Goal: Task Accomplishment & Management: Complete application form

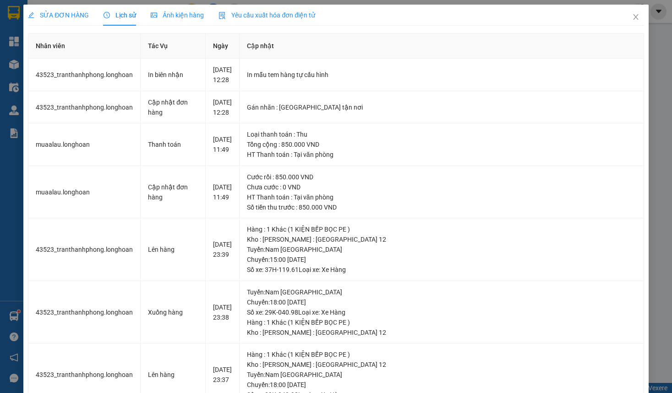
click at [65, 15] on span "SỬA ĐƠN HÀNG" at bounding box center [58, 14] width 61 height 7
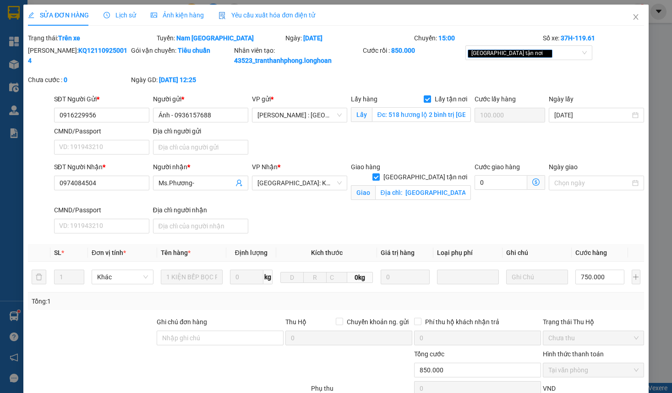
click at [123, 17] on span "Lịch sử" at bounding box center [120, 14] width 33 height 7
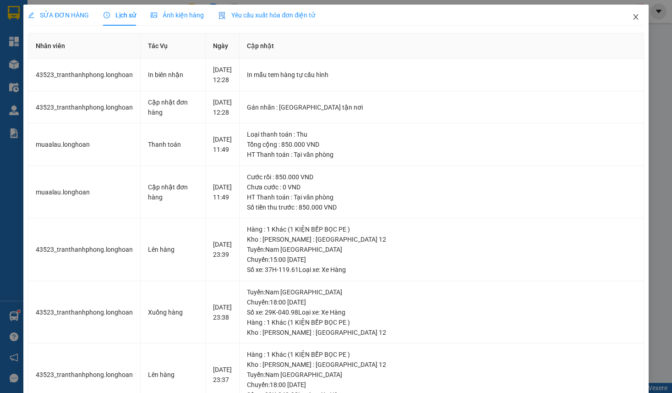
click at [636, 17] on icon "close" at bounding box center [635, 16] width 7 height 7
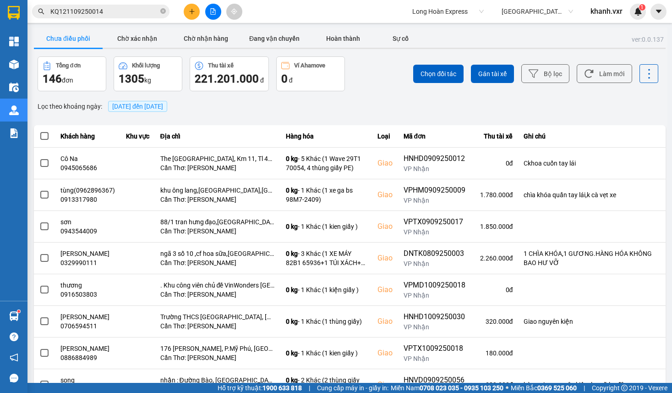
click at [116, 14] on input "KQ121109250014" at bounding box center [104, 11] width 108 height 10
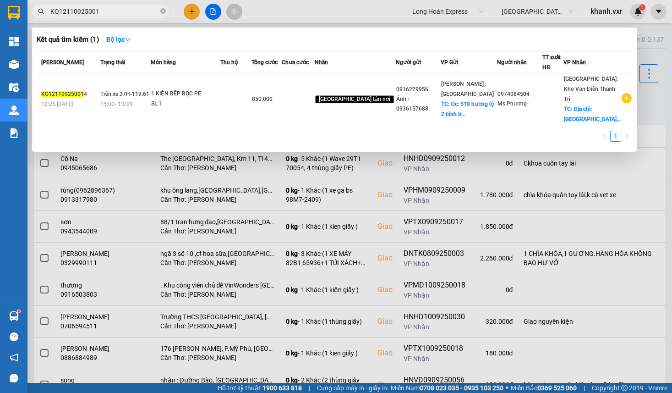
type input "KQ121109250014"
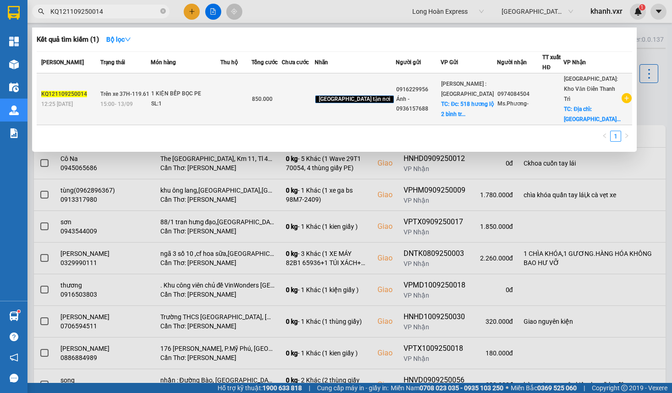
click at [251, 102] on td at bounding box center [235, 99] width 31 height 52
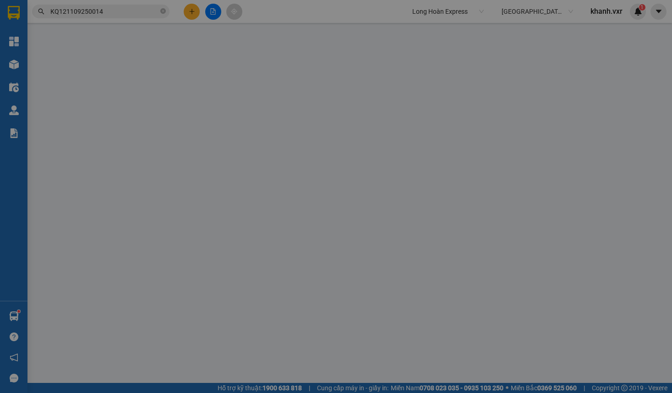
type input "0916229956"
type input "Ánh - 0936157688"
checkbox input "true"
type input "Đc: 518 hương lộ 2 bình trị [GEOGRAPHIC_DATA]"
type input "100.000"
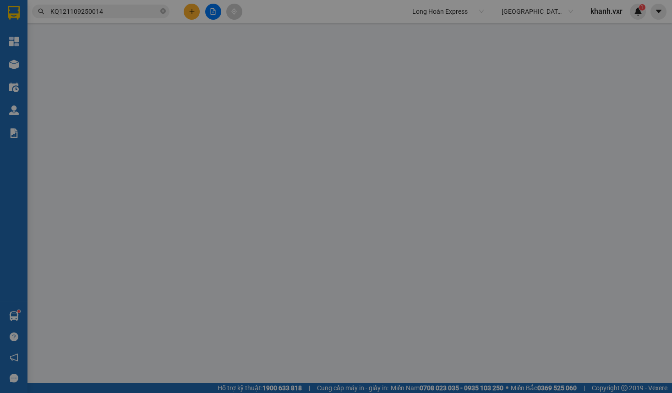
type input "0974084504"
type input "Ms.Phương-"
checkbox input "true"
type input "Địa chỉ: [GEOGRAPHIC_DATA], [GEOGRAPHIC_DATA], xã [GEOGRAPHIC_DATA] (đc cũ: [GE…"
type input "850.000"
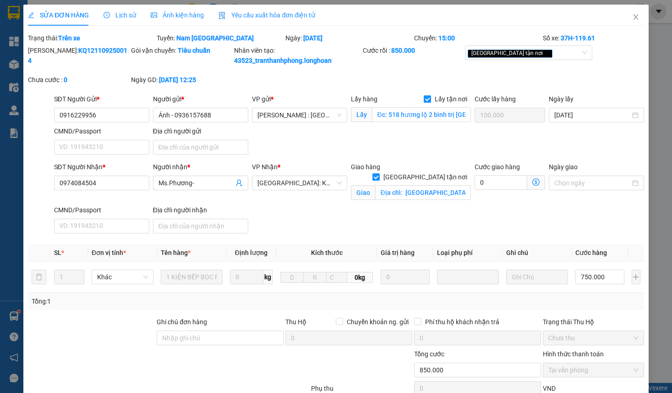
click at [118, 17] on span "Lịch sử" at bounding box center [120, 14] width 33 height 7
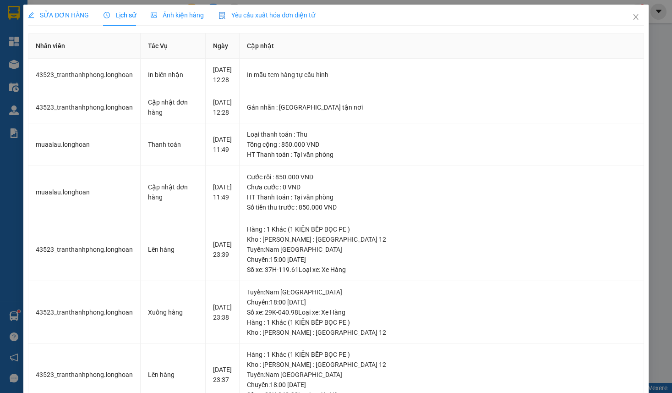
click at [53, 19] on div "SỬA ĐƠN HÀNG" at bounding box center [58, 15] width 61 height 10
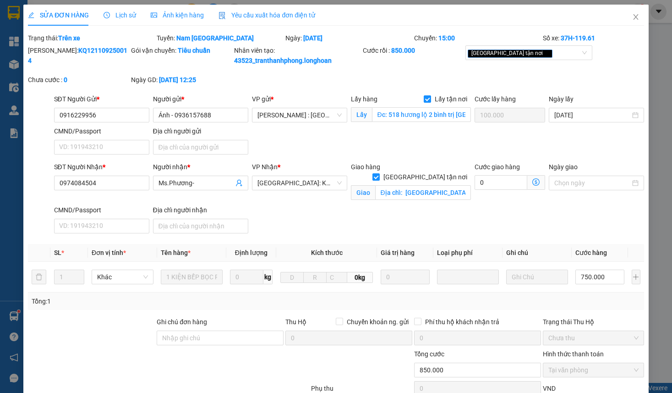
click at [109, 12] on icon "clock-circle" at bounding box center [107, 15] width 6 height 6
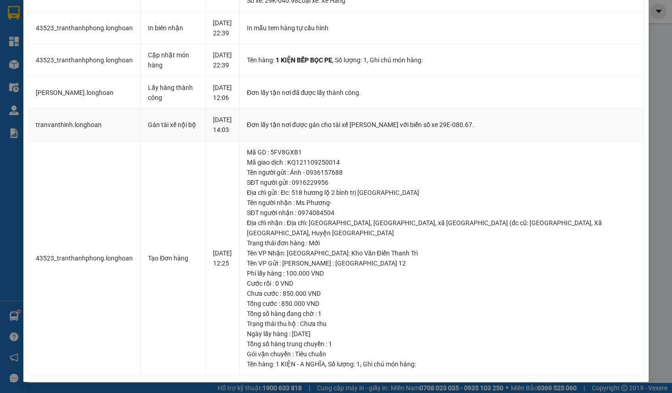
scroll to position [397, 0]
click at [87, 109] on td "[PERSON_NAME].longhoan" at bounding box center [84, 93] width 112 height 33
copy td "[PERSON_NAME].longhoan"
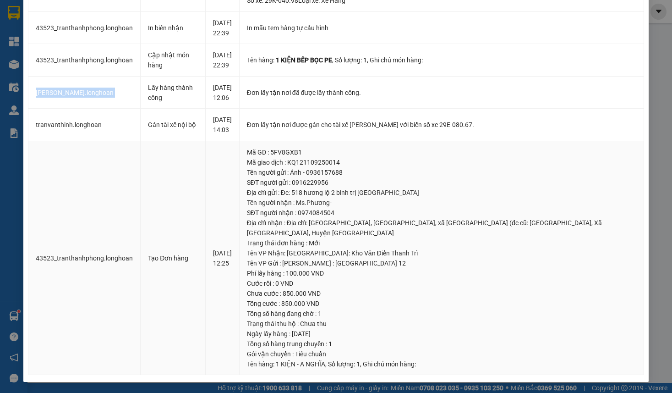
scroll to position [0, 0]
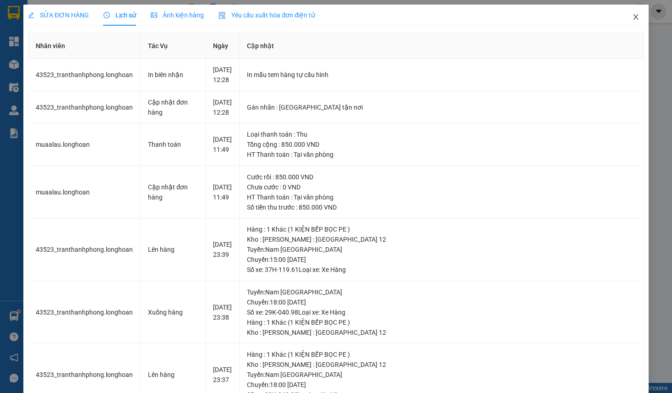
click at [638, 19] on icon "close" at bounding box center [635, 16] width 7 height 7
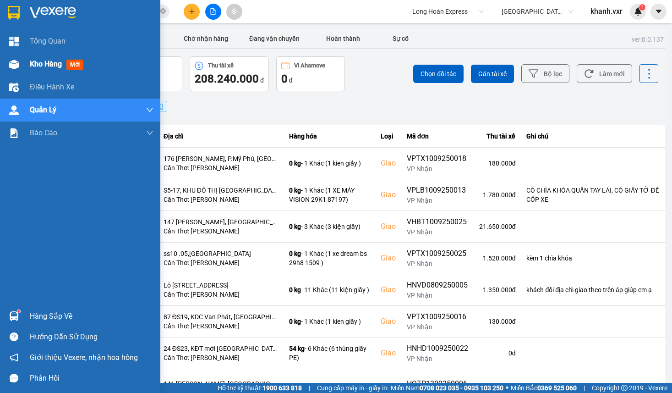
click at [24, 61] on div "Kho hàng mới" at bounding box center [80, 64] width 160 height 23
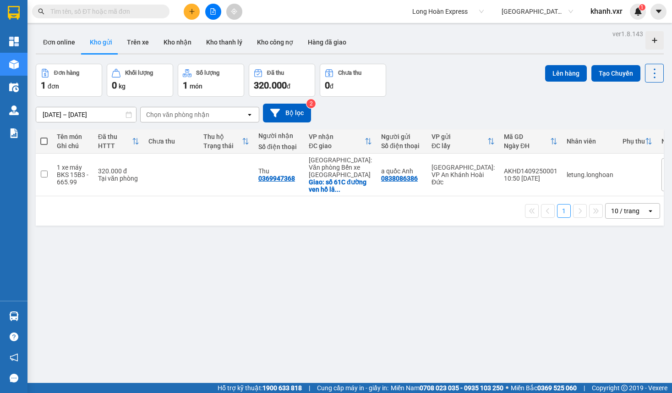
click at [254, 304] on div "ver 1.8.143 Đơn online Kho gửi Trên xe Kho nhận Kho thanh lý Kho công nợ Hàng đ…" at bounding box center [350, 223] width 636 height 393
click at [70, 15] on input "text" at bounding box center [104, 11] width 108 height 10
paste input "VP101209250018"
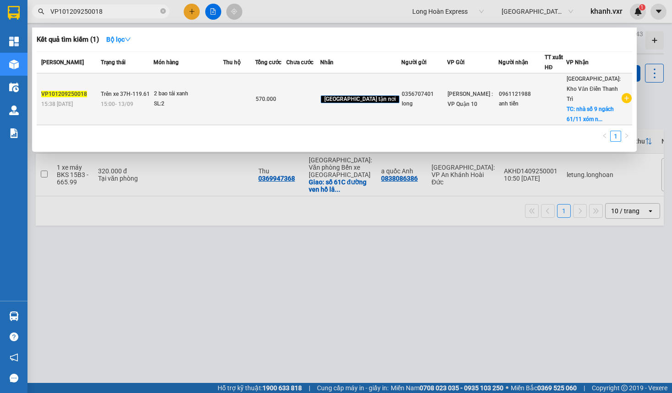
type input "VP101209250018"
click at [138, 121] on td "Trên xe 37H-119.61 15:00 [DATE]" at bounding box center [126, 99] width 55 height 52
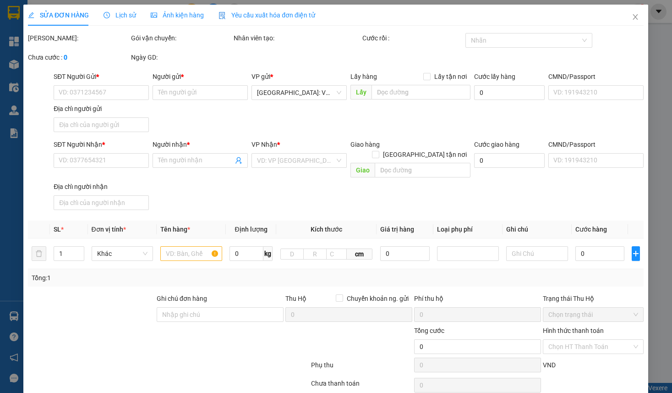
type input "0356707401"
type input "long"
type input "0961121988"
type input "anh tiến"
checkbox input "true"
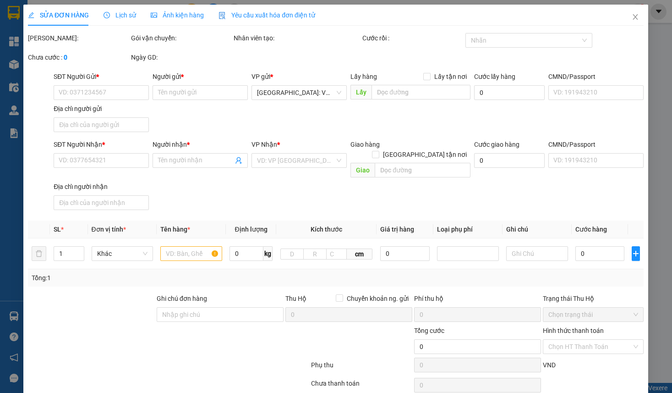
type input "nhà số 9 ngách 61/11 xóm ngõ ngang - [GEOGRAPHIC_DATA] - tây phương - [GEOGRAPH…"
checkbox input "true"
type input "570.000"
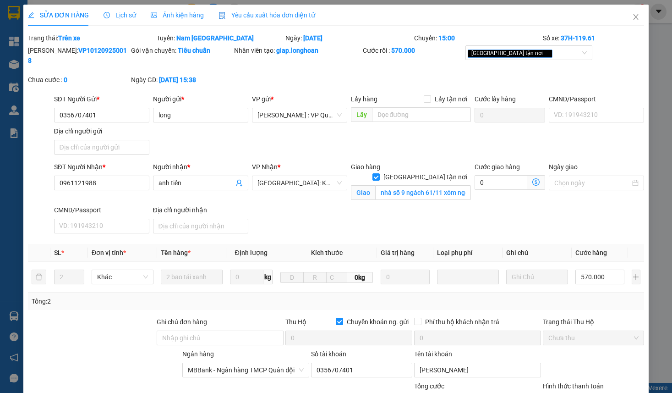
click at [115, 15] on span "Lịch sử" at bounding box center [120, 14] width 33 height 7
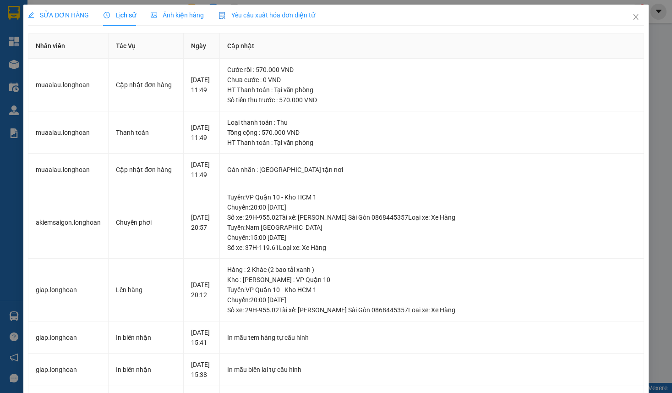
click at [67, 24] on div "SỬA ĐƠN HÀNG" at bounding box center [58, 15] width 61 height 21
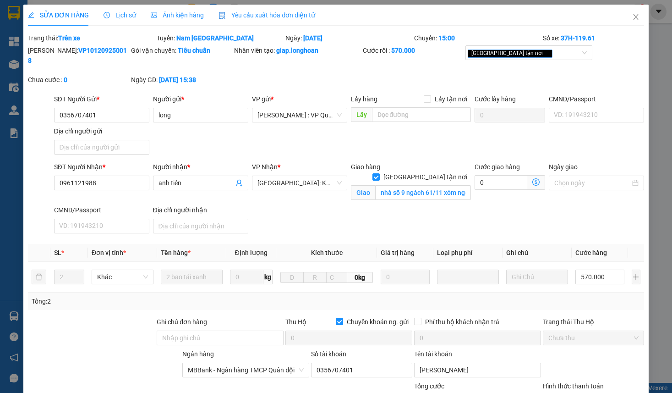
click at [123, 16] on span "Lịch sử" at bounding box center [120, 14] width 33 height 7
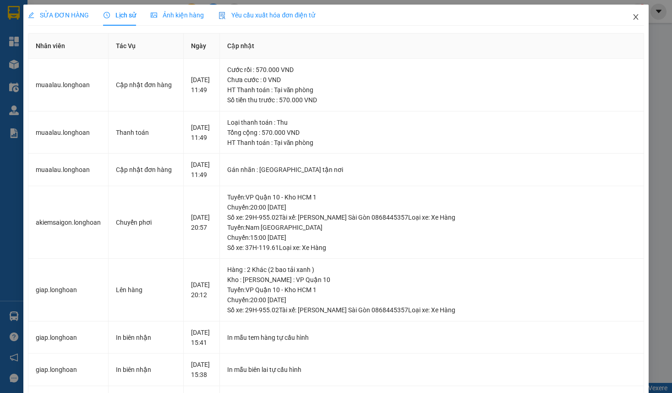
click at [638, 23] on span "Close" at bounding box center [636, 18] width 26 height 26
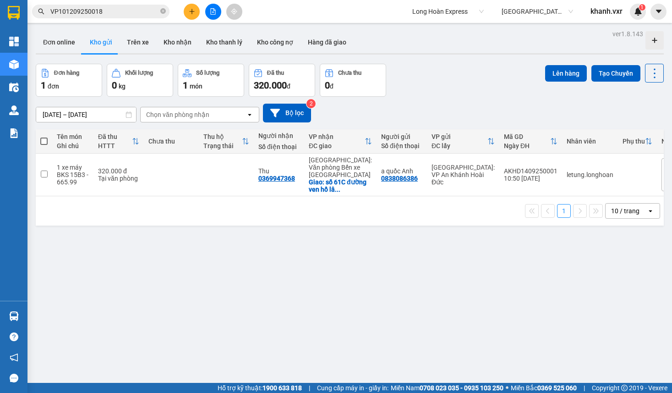
click at [567, 313] on div "ver 1.8.143 Đơn online Kho gửi Trên xe Kho nhận Kho thanh lý Kho công nợ Hàng đ…" at bounding box center [350, 223] width 636 height 393
click at [142, 16] on input "VP101209250018" at bounding box center [104, 11] width 108 height 10
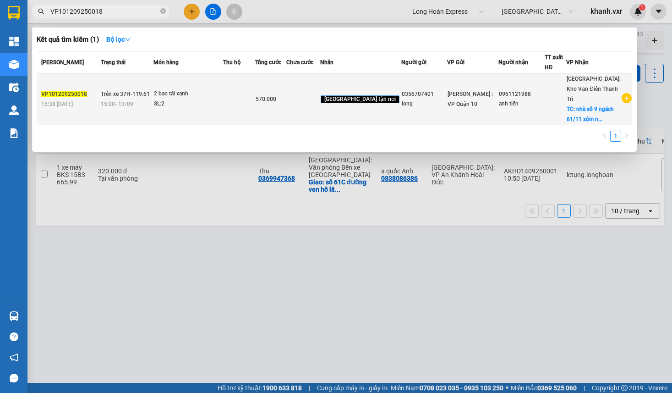
click at [122, 91] on td "Trên xe 37H-119.61 15:00 [DATE]" at bounding box center [126, 99] width 55 height 52
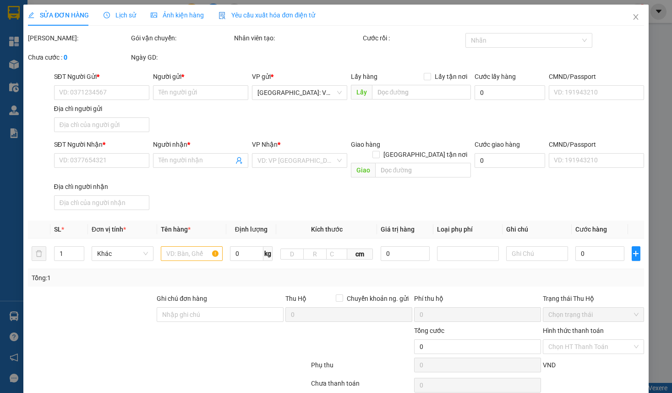
type input "0356707401"
type input "long"
type input "0961121988"
type input "anh tiến"
checkbox input "true"
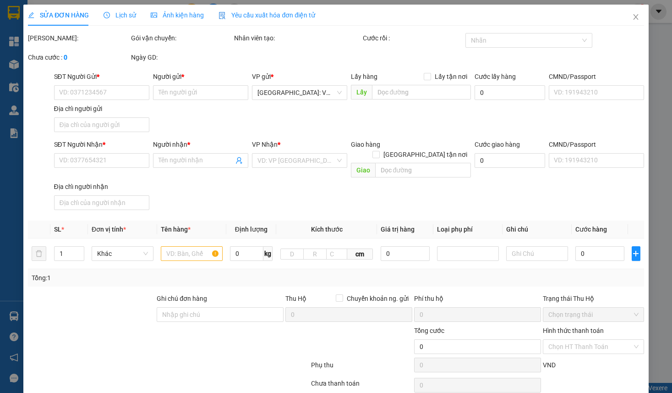
type input "nhà số 9 ngách 61/11 xóm ngõ ngang - [GEOGRAPHIC_DATA] - tây phương - [GEOGRAPH…"
checkbox input "true"
type input "570.000"
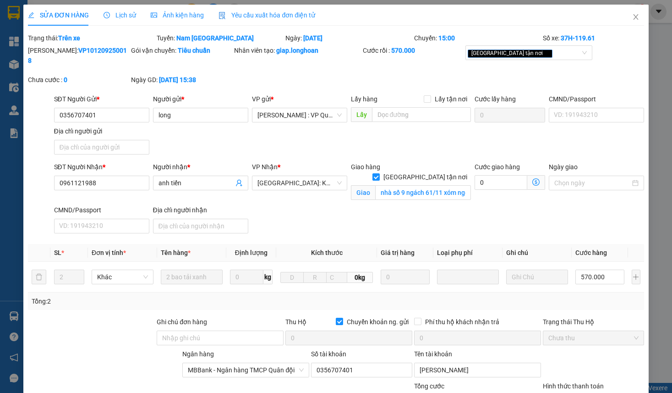
click at [128, 16] on span "Lịch sử" at bounding box center [120, 14] width 33 height 7
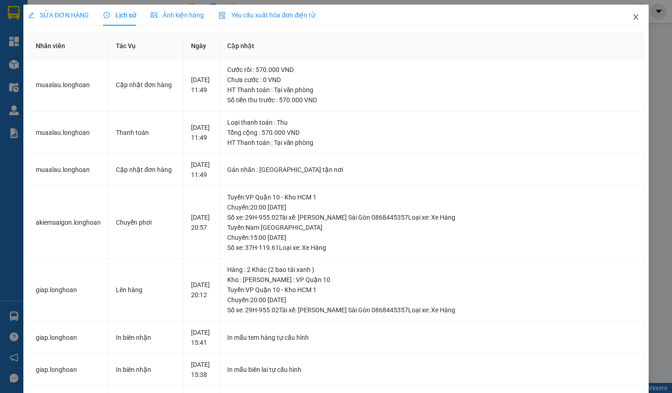
click at [639, 14] on icon "close" at bounding box center [635, 16] width 7 height 7
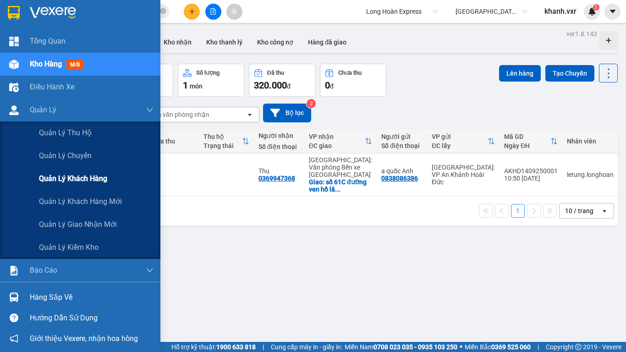
scroll to position [22, 0]
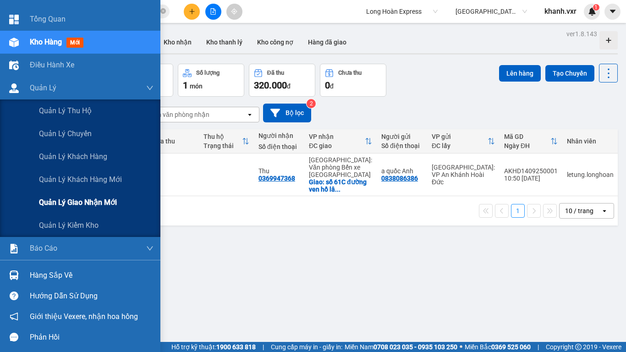
click at [113, 192] on div "Quản lý giao nhận mới" at bounding box center [96, 202] width 115 height 23
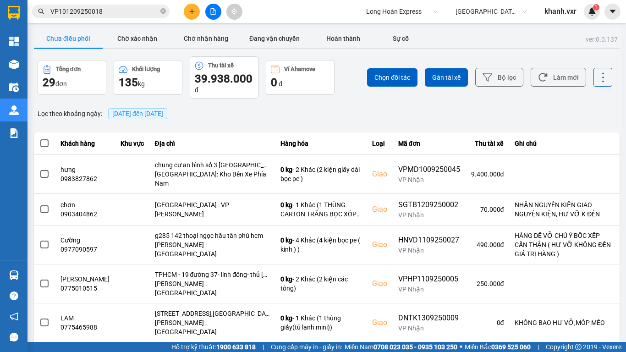
click at [131, 11] on input "VP101209250018" at bounding box center [104, 11] width 108 height 10
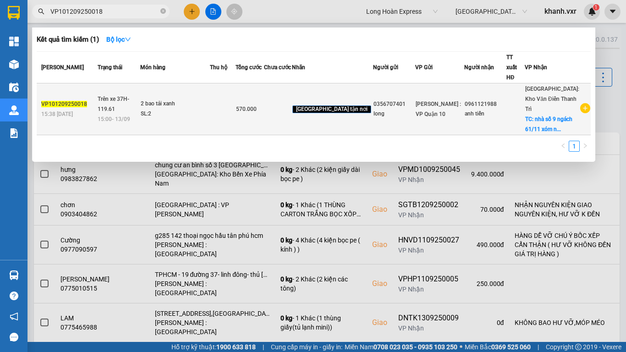
click at [140, 115] on div "15:00 [DATE]" at bounding box center [119, 119] width 42 height 10
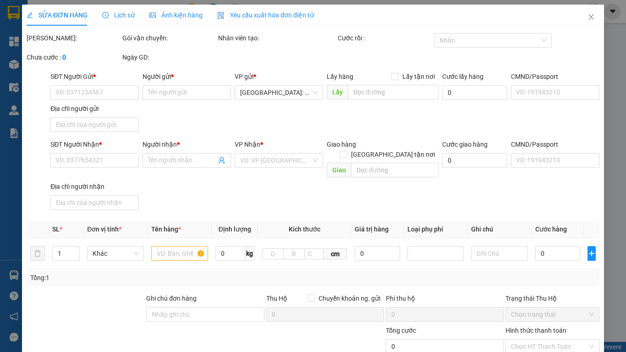
type input "0356707401"
type input "long"
type input "0961121988"
type input "anh tiến"
checkbox input "true"
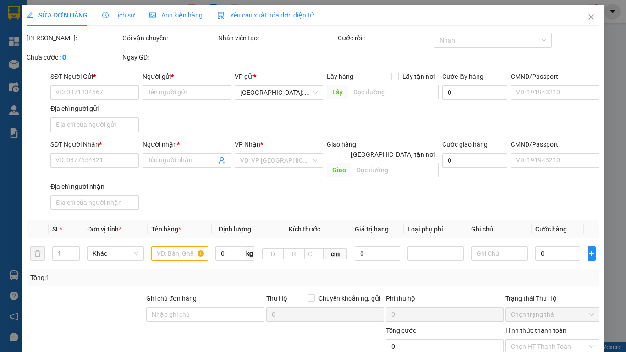
type input "nhà số 9 ngách 61/11 xóm ngõ ngang - [GEOGRAPHIC_DATA] - tây phương - [GEOGRAPH…"
checkbox input "true"
type input "570.000"
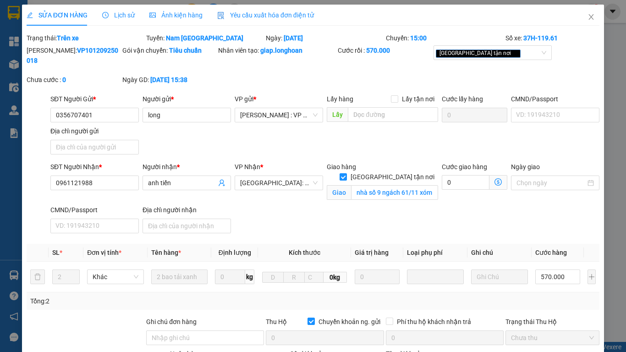
click at [117, 8] on div "Lịch sử" at bounding box center [118, 15] width 33 height 21
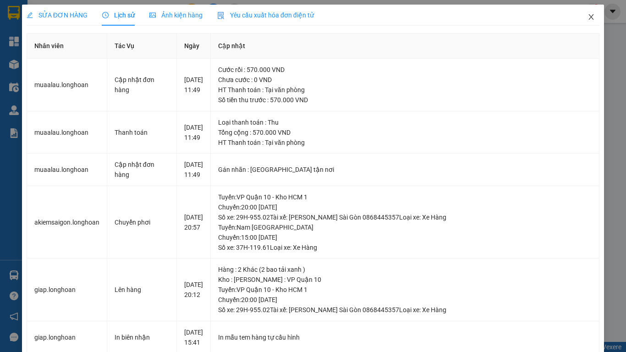
click at [594, 17] on icon "close" at bounding box center [590, 16] width 7 height 7
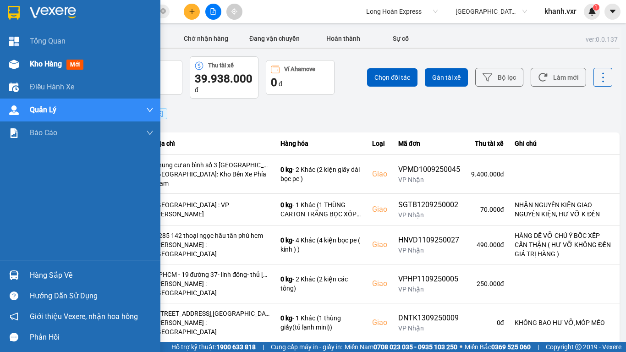
click at [34, 58] on div "Kho hàng mới" at bounding box center [58, 63] width 57 height 11
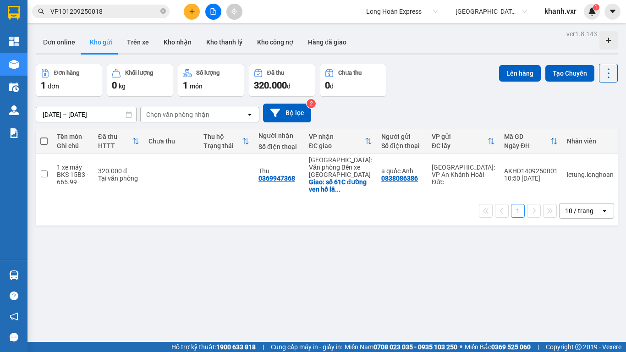
click at [501, 9] on span "[GEOGRAPHIC_DATA]: VP An Khánh Hoài Đức" at bounding box center [490, 12] width 71 height 14
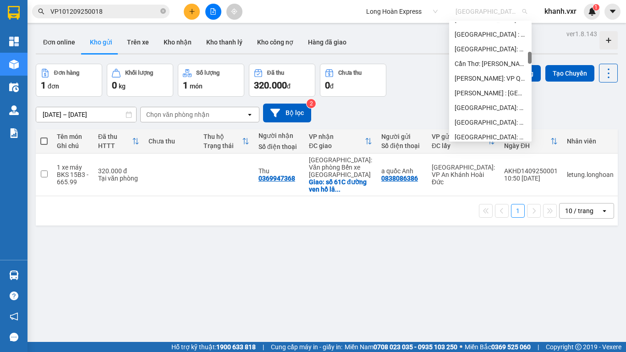
scroll to position [290, 0]
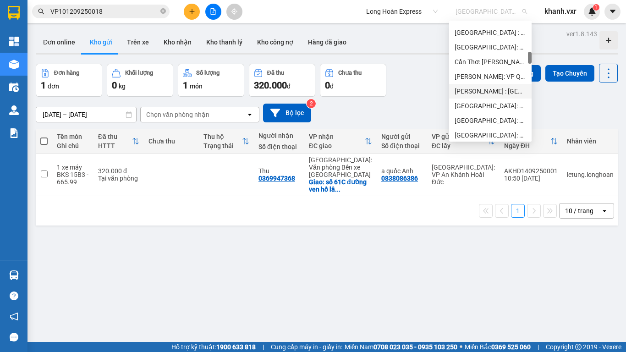
click at [482, 89] on div "[PERSON_NAME] : [GEOGRAPHIC_DATA]" at bounding box center [490, 91] width 71 height 10
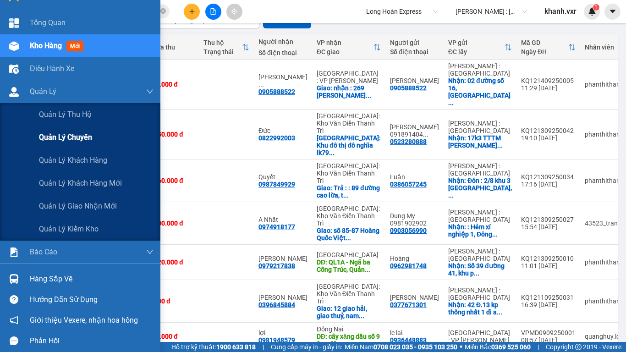
scroll to position [22, 0]
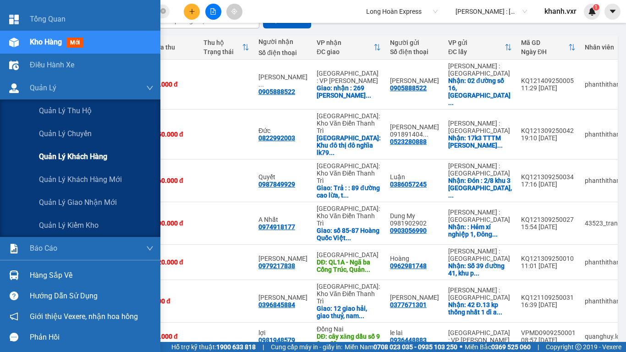
click at [52, 160] on span "Quản lý khách hàng" at bounding box center [73, 156] width 68 height 11
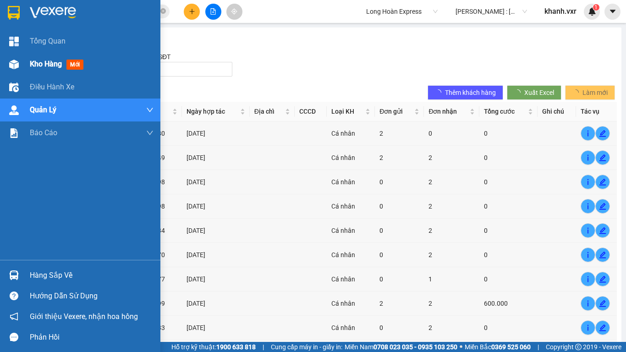
click at [23, 63] on div "Kho hàng mới" at bounding box center [80, 64] width 160 height 23
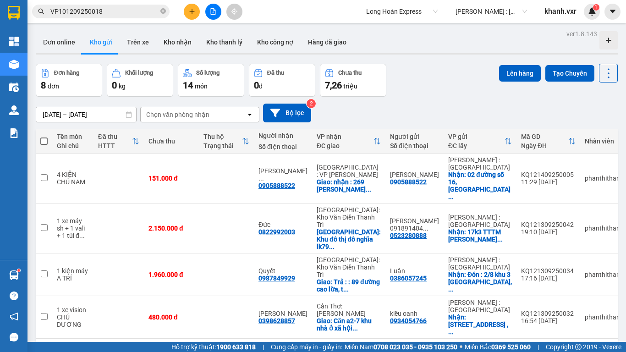
click at [99, 16] on input "VP101209250018" at bounding box center [104, 11] width 108 height 10
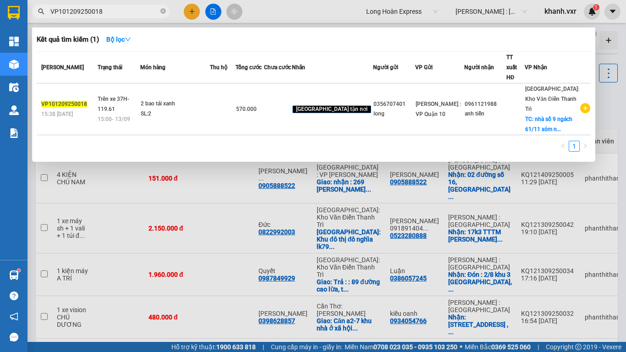
click at [99, 16] on input "VP101209250018" at bounding box center [104, 11] width 108 height 10
paste input "KQ121109250002"
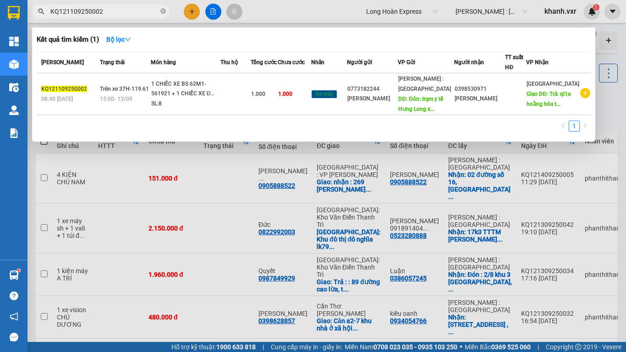
click at [111, 10] on input "KQ121109250002" at bounding box center [104, 11] width 108 height 10
click at [80, 11] on input "KQ121109250002" at bounding box center [104, 11] width 108 height 10
paste input "14"
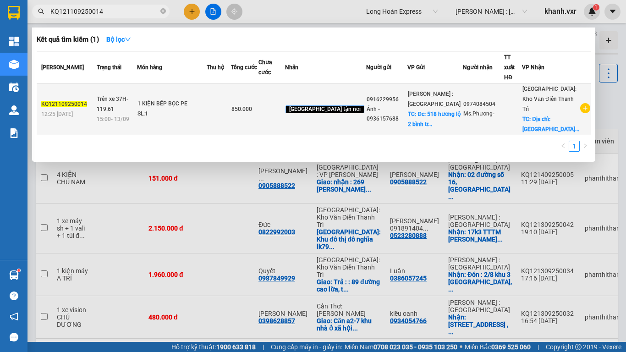
type input "KQ121109250014"
click at [175, 109] on div "SL: 1" at bounding box center [171, 114] width 69 height 10
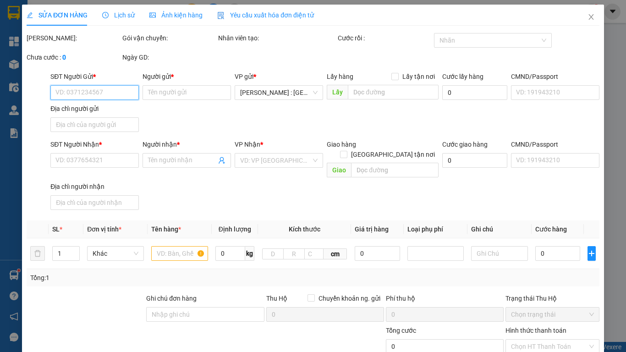
type input "0916229956"
type input "Ánh - 0936157688"
checkbox input "true"
type input "Đc: 518 hương lộ 2 bình trị [GEOGRAPHIC_DATA]"
type input "100.000"
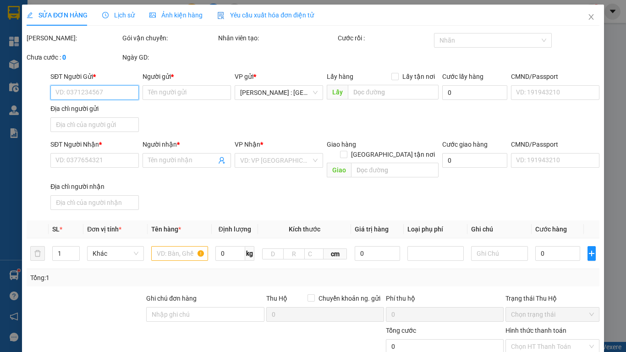
type input "0974084504"
type input "Ms.Phương-"
checkbox input "true"
type input "Địa chỉ: [GEOGRAPHIC_DATA], [GEOGRAPHIC_DATA], xã [GEOGRAPHIC_DATA] (đc cũ: [GE…"
type input "850.000"
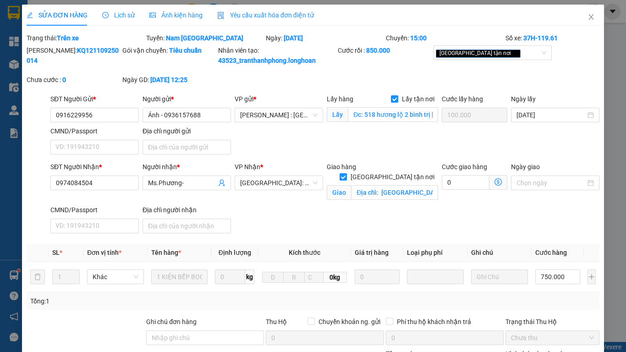
click at [115, 14] on span "Lịch sử" at bounding box center [118, 14] width 33 height 7
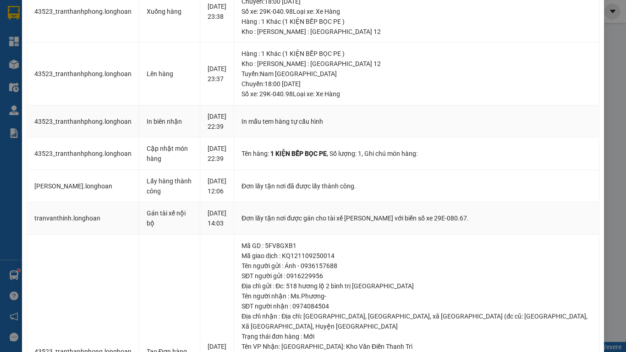
scroll to position [300, 0]
click at [307, 69] on div "Kho : [PERSON_NAME] : [GEOGRAPHIC_DATA] 12" at bounding box center [416, 64] width 350 height 10
click at [331, 92] on div "Tuyến : Nam [GEOGRAPHIC_DATA] Chuyến: 18:00 [DATE] Số xe: 29K-040.98 Loại xe: X…" at bounding box center [416, 84] width 350 height 30
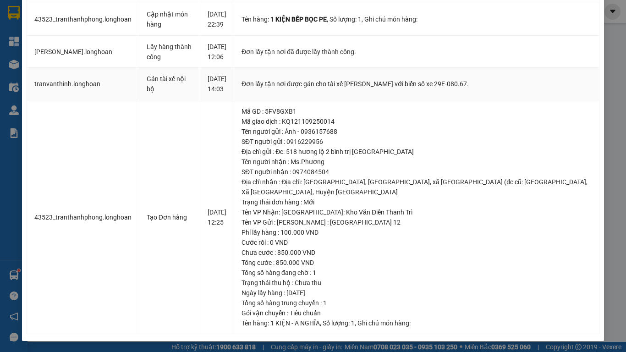
scroll to position [0, 0]
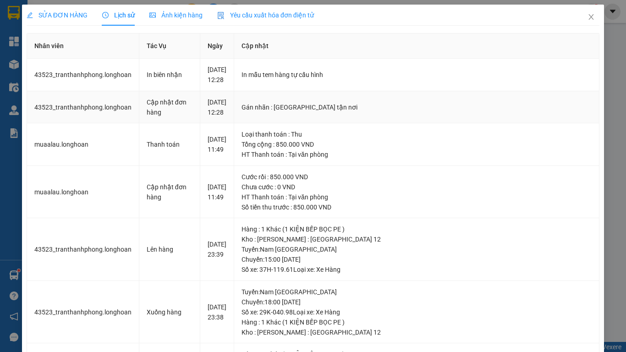
click at [289, 112] on div "Gán nhãn : [GEOGRAPHIC_DATA] tận nơi" at bounding box center [416, 107] width 350 height 10
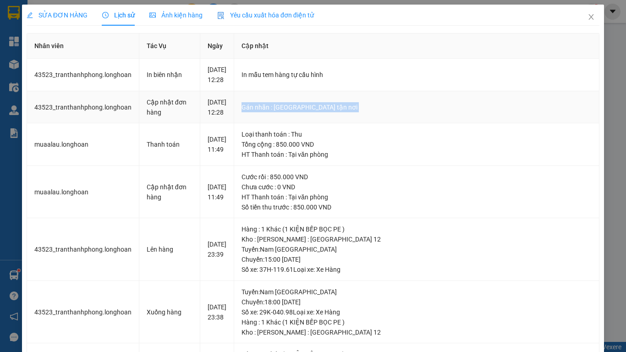
click at [275, 112] on div "Gán nhãn : [GEOGRAPHIC_DATA] tận nơi" at bounding box center [416, 107] width 350 height 10
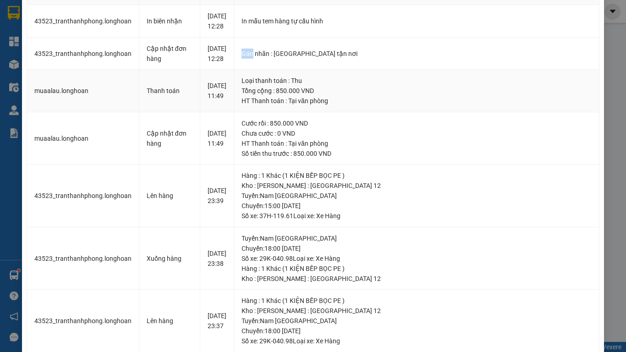
scroll to position [57, 0]
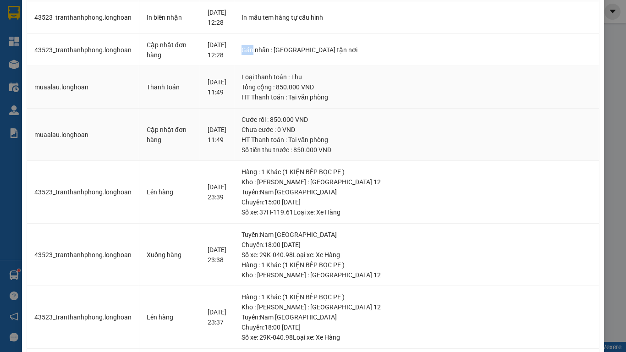
click at [275, 145] on div "HT Thanh toán : Tại văn phòng" at bounding box center [416, 140] width 350 height 10
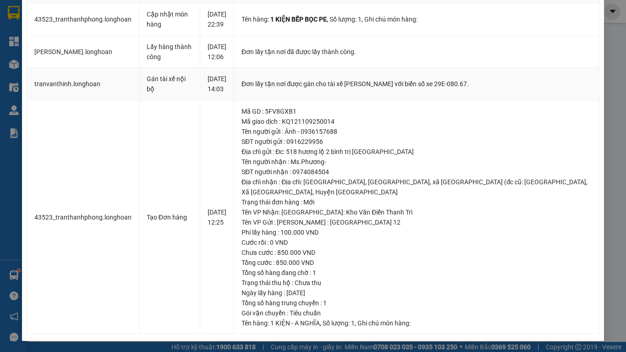
scroll to position [495, 0]
click at [300, 148] on div "Địa chỉ gửi : Đc: 518 hương lộ 2 bình trị [GEOGRAPHIC_DATA]" at bounding box center [416, 152] width 350 height 10
click at [281, 154] on div "Địa chỉ gửi : Đc: 518 hương lộ 2 bình trị [GEOGRAPHIC_DATA]" at bounding box center [416, 152] width 350 height 10
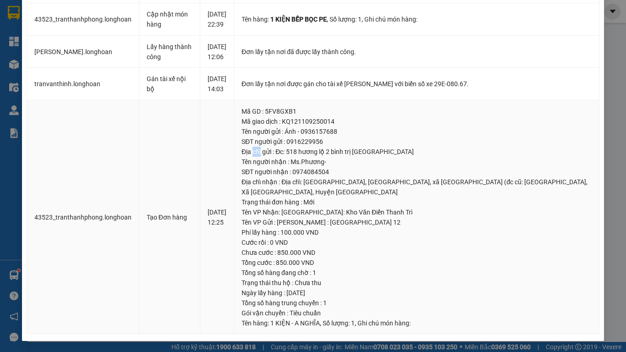
click at [340, 206] on div "Trạng thái đơn hàng : Mới" at bounding box center [416, 202] width 350 height 10
click at [316, 206] on div "Trạng thái đơn hàng : Mới" at bounding box center [416, 202] width 350 height 10
click at [316, 214] on div "Tên VP Nhận: [GEOGRAPHIC_DATA]: Kho Văn Điển Thanh Trì" at bounding box center [416, 212] width 350 height 10
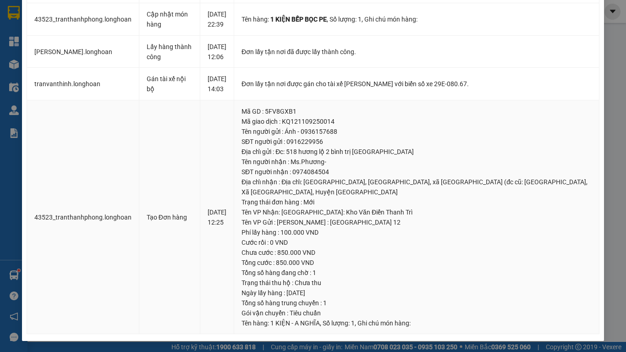
click at [316, 214] on div "Tên VP Nhận: [GEOGRAPHIC_DATA]: Kho Văn Điển Thanh Trì" at bounding box center [416, 212] width 350 height 10
click at [329, 151] on div "Địa chỉ gửi : Đc: 518 hương lộ 2 bình trị [GEOGRAPHIC_DATA]" at bounding box center [416, 152] width 350 height 10
click at [351, 151] on div "Địa chỉ gửi : Đc: 518 hương lộ 2 bình trị [GEOGRAPHIC_DATA]" at bounding box center [416, 152] width 350 height 10
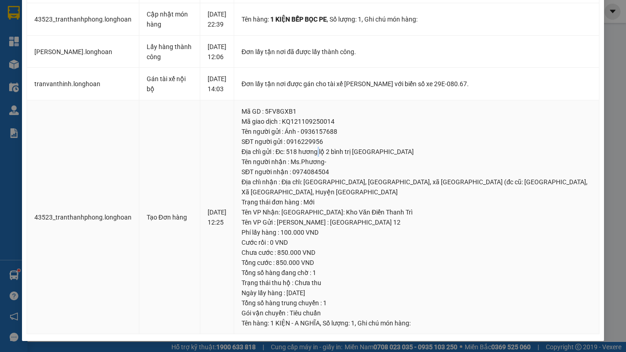
click at [335, 151] on div "Địa chỉ gửi : Đc: 518 hương lộ 2 bình trị [GEOGRAPHIC_DATA]" at bounding box center [416, 152] width 350 height 10
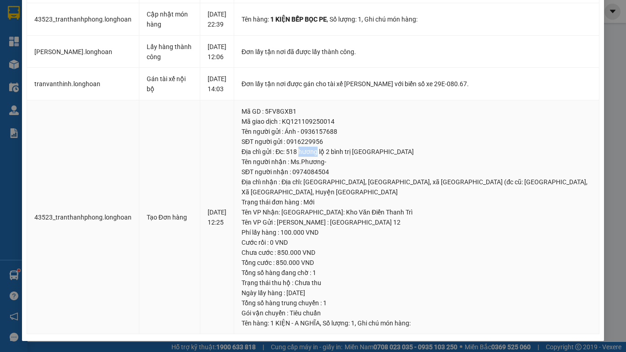
click at [335, 151] on div "Địa chỉ gửi : Đc: 518 hương lộ 2 bình trị [GEOGRAPHIC_DATA]" at bounding box center [416, 152] width 350 height 10
click at [330, 166] on div "Tên người nhận : Ms.Phương-" at bounding box center [416, 162] width 350 height 10
click at [305, 173] on div "SĐT người nhận : 0974084504" at bounding box center [416, 172] width 350 height 10
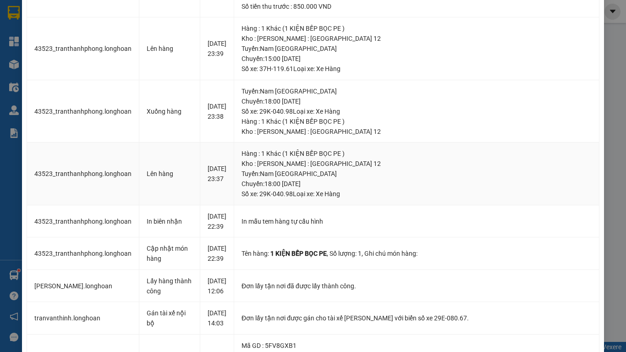
scroll to position [205, 0]
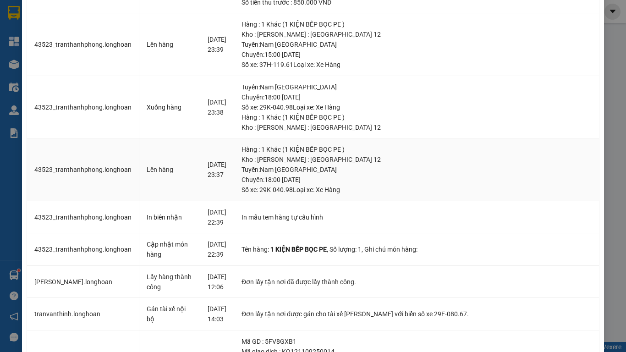
click at [324, 195] on div "Tuyến : Nam [GEOGRAPHIC_DATA] Chuyến: 18:00 [DATE] Số xe: 29K-040.98 Loại xe: X…" at bounding box center [416, 179] width 350 height 30
click at [312, 122] on div "Hàng : 1 Khác (1 KIỆN BẾP BỌC PE )" at bounding box center [416, 117] width 350 height 10
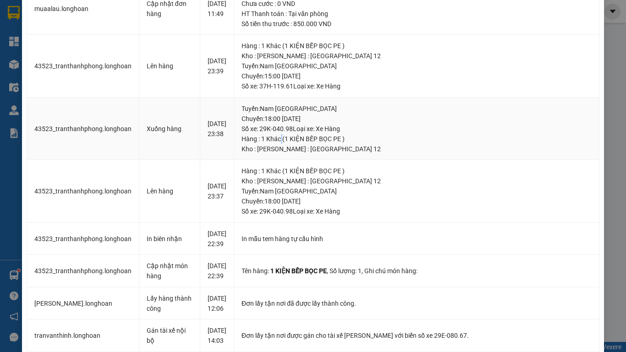
scroll to position [189, 0]
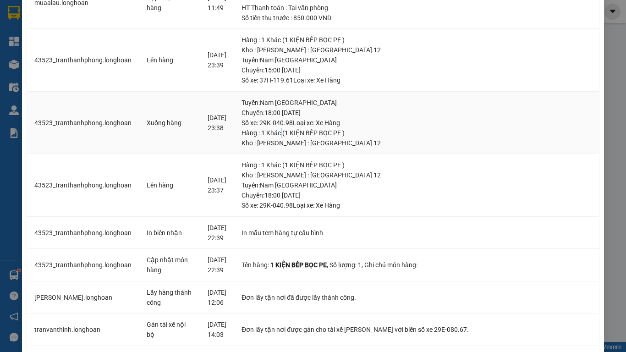
click at [321, 138] on div "Hàng : 1 Khác (1 KIỆN BẾP BỌC PE )" at bounding box center [416, 133] width 350 height 10
click at [292, 180] on div "Kho : [PERSON_NAME] : [GEOGRAPHIC_DATA] 12" at bounding box center [416, 175] width 350 height 10
click at [329, 148] on div "Kho : [PERSON_NAME] : [GEOGRAPHIC_DATA] 12" at bounding box center [416, 143] width 350 height 10
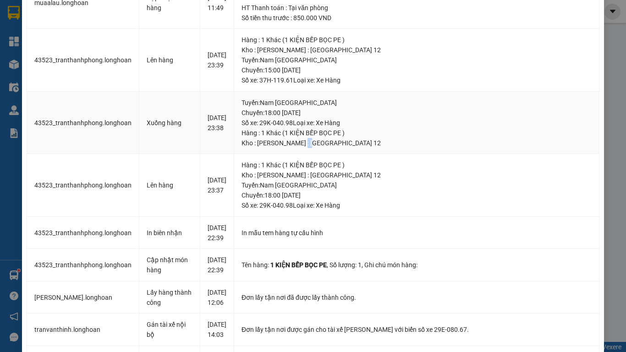
click at [329, 148] on div "Kho : [PERSON_NAME] : [GEOGRAPHIC_DATA] 12" at bounding box center [416, 143] width 350 height 10
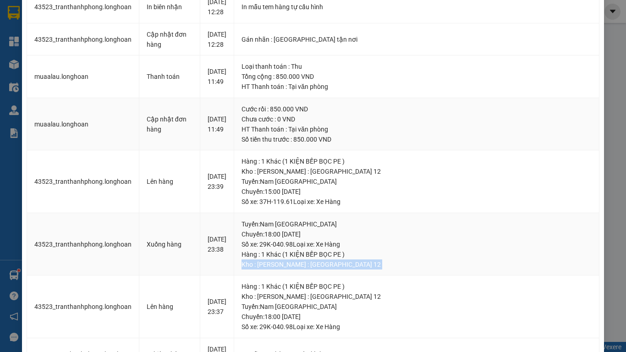
scroll to position [67, 0]
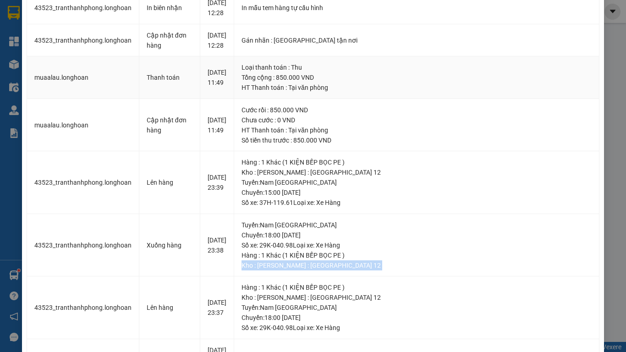
click at [307, 82] on div "Tổng cộng : 850.000 VND" at bounding box center [416, 77] width 350 height 10
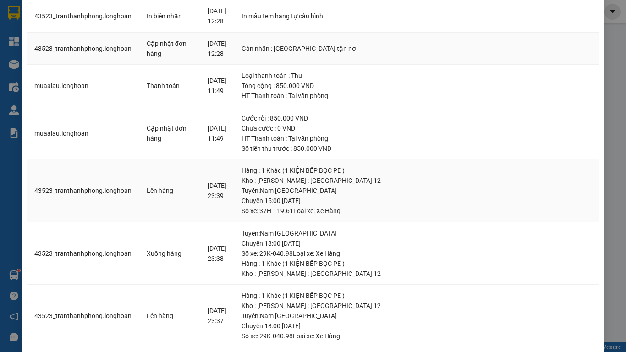
scroll to position [0, 0]
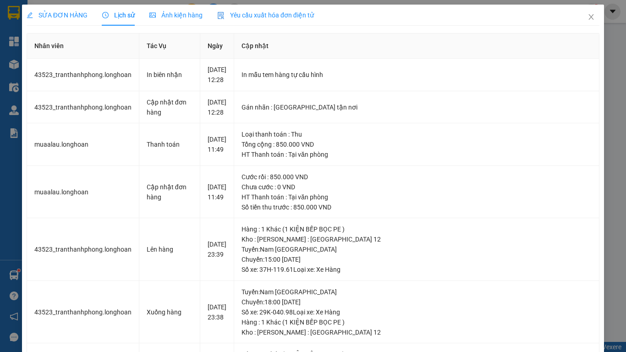
click at [68, 19] on div "SỬA ĐƠN HÀNG" at bounding box center [57, 15] width 61 height 10
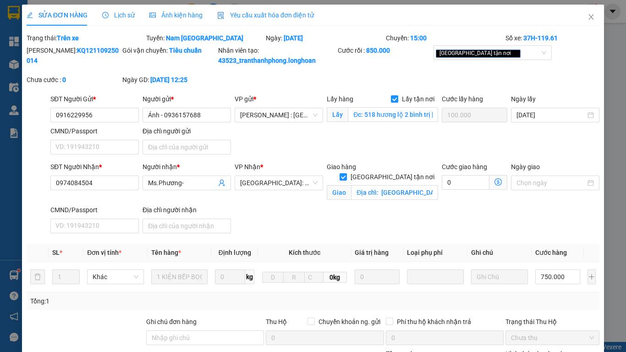
click at [339, 231] on div "SĐT Người Nhận * 0974084504 Người nhận * Ms.Phương- VP Nhận * [GEOGRAPHIC_DATA]…" at bounding box center [325, 199] width 553 height 75
click at [111, 13] on span "Lịch sử" at bounding box center [118, 14] width 33 height 7
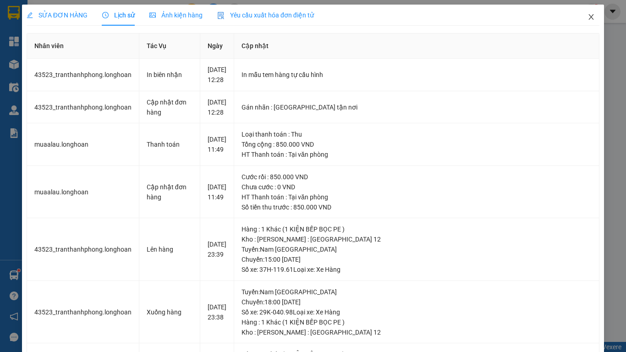
click at [589, 18] on icon "close" at bounding box center [590, 16] width 7 height 7
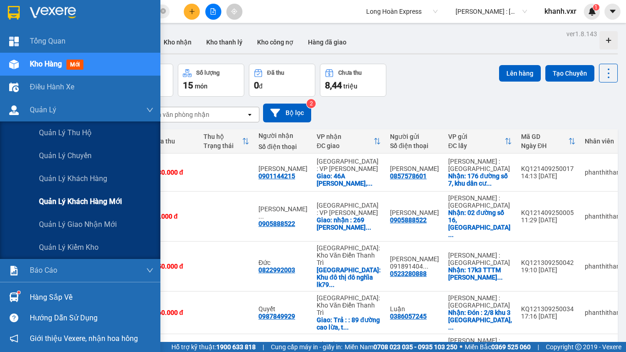
scroll to position [22, 0]
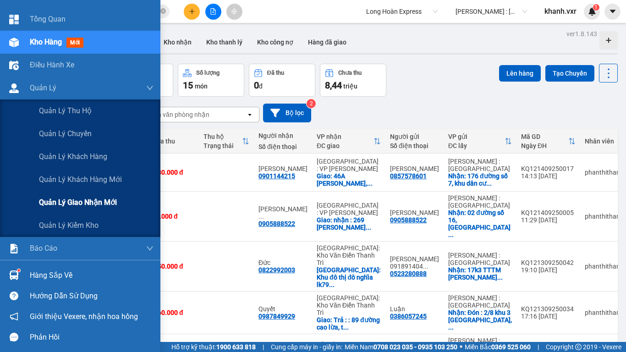
click at [68, 199] on span "Quản lý giao nhận mới" at bounding box center [78, 202] width 78 height 11
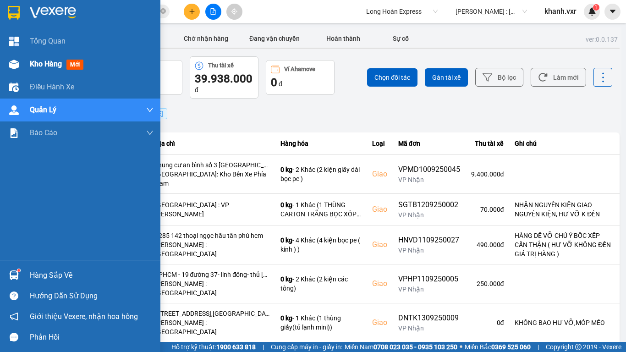
click at [39, 64] on span "Kho hàng" at bounding box center [46, 64] width 32 height 9
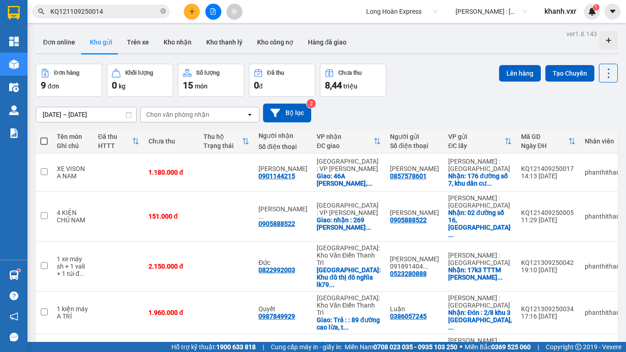
click at [414, 11] on span "Long Hoàn Express" at bounding box center [401, 12] width 71 height 14
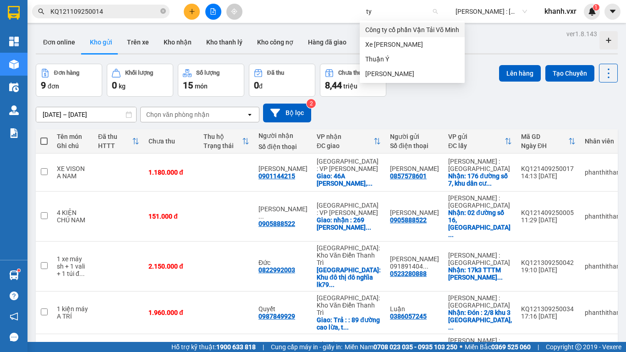
type input "ty"
click at [394, 44] on div "Xe [PERSON_NAME]" at bounding box center [412, 44] width 94 height 10
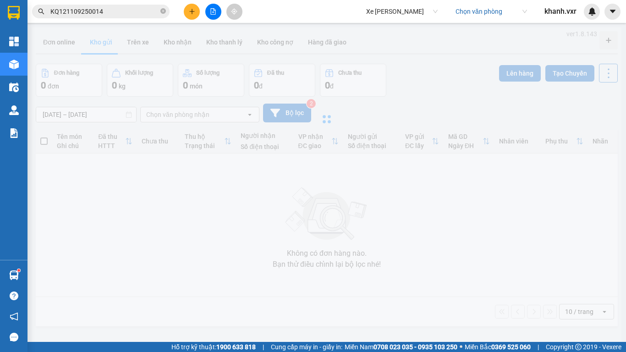
click at [494, 15] on input "search" at bounding box center [487, 12] width 65 height 14
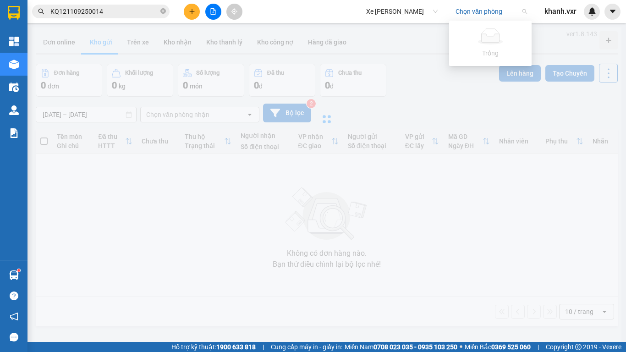
click at [400, 46] on div at bounding box center [326, 118] width 589 height 183
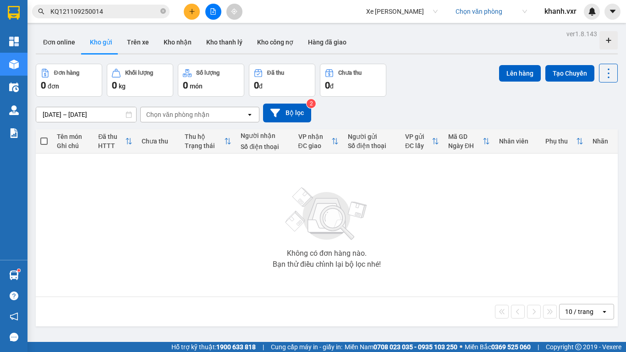
click at [485, 9] on input "search" at bounding box center [487, 12] width 65 height 14
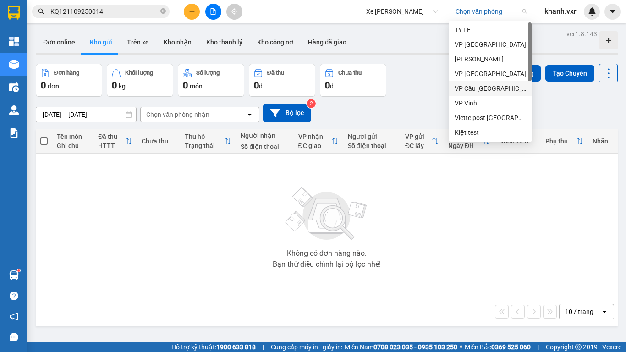
click at [492, 90] on div "VP Cầu [GEOGRAPHIC_DATA]" at bounding box center [490, 88] width 71 height 10
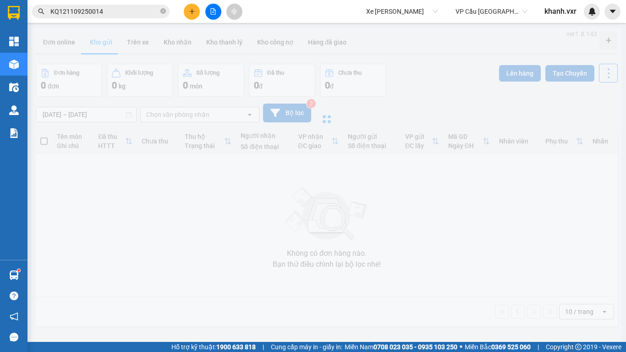
type input "[DATE] – [DATE]"
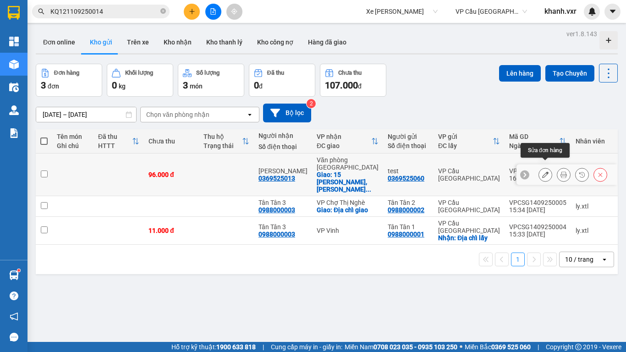
click at [547, 171] on icon at bounding box center [545, 174] width 6 height 6
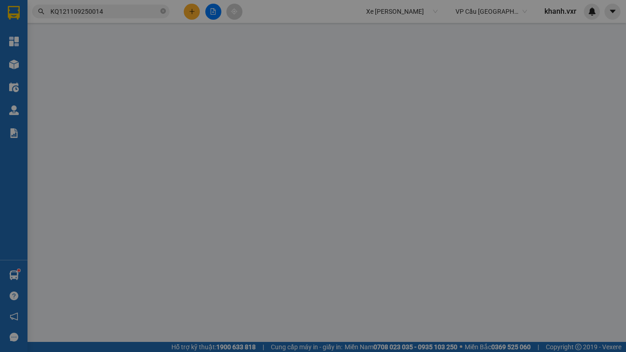
type input "0369525060"
type input "test"
type input "123123"
type input "0369525013"
type input "[PERSON_NAME]"
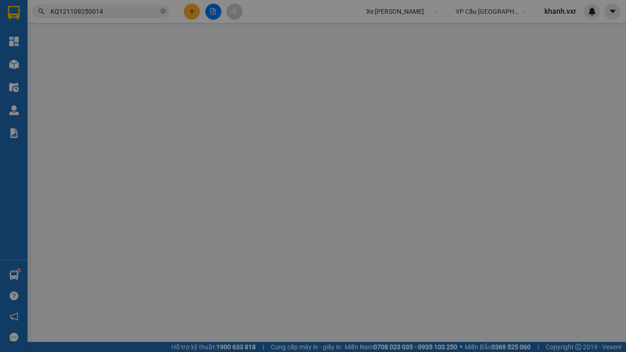
checkbox input "true"
type input "15 [PERSON_NAME], Ngã Tư Sở, [GEOGRAPHIC_DATA], [GEOGRAPHIC_DATA]"
type input "1234"
type input "96.000"
type input "70"
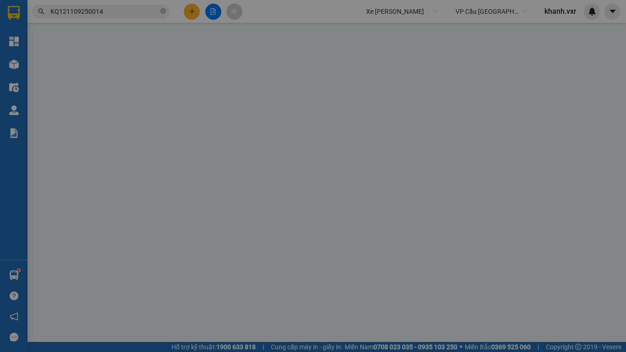
type input "96.000"
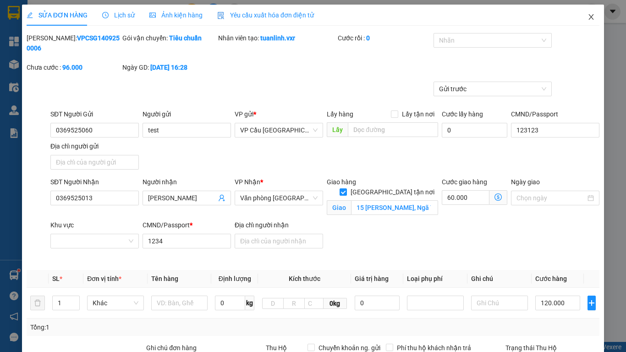
click at [589, 19] on icon "close" at bounding box center [591, 16] width 5 height 5
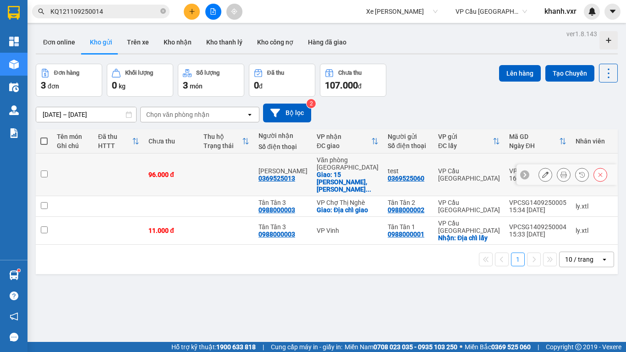
click at [171, 171] on div "96.000 đ" at bounding box center [171, 174] width 46 height 7
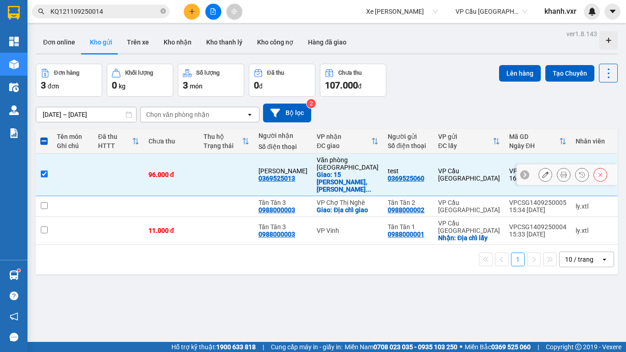
click at [171, 171] on div "96.000 đ" at bounding box center [171, 174] width 46 height 7
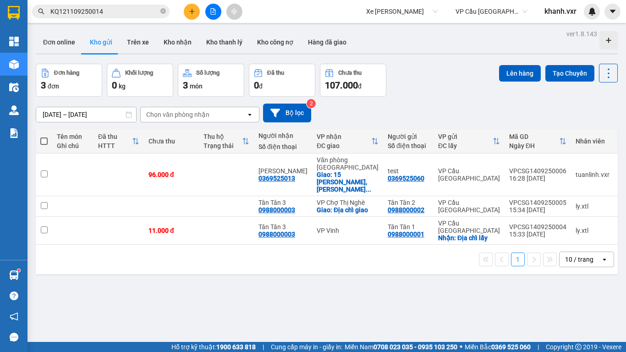
click at [480, 84] on div "Đơn hàng 3 đơn Khối lượng 0 kg Số lượng 3 món Đã thu 0 đ Chưa thu 107.000 đ Lên…" at bounding box center [327, 80] width 582 height 33
click at [141, 159] on td at bounding box center [118, 174] width 50 height 43
checkbox input "true"
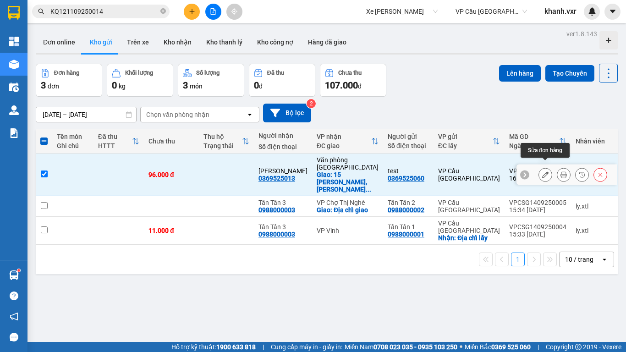
click at [546, 171] on icon at bounding box center [545, 174] width 6 height 6
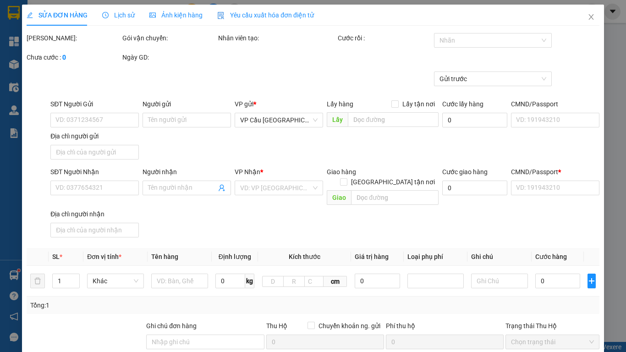
type input "0369525060"
type input "test"
type input "123123"
type input "0369525013"
type input "[PERSON_NAME]"
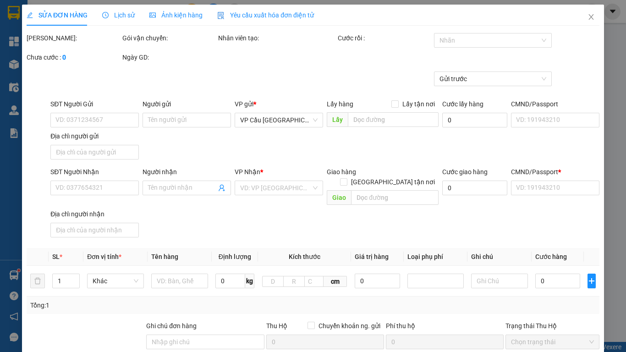
checkbox input "true"
type input "15 [PERSON_NAME], Ngã Tư Sở, [GEOGRAPHIC_DATA], [GEOGRAPHIC_DATA]"
type input "1234"
type input "96.000"
type input "70"
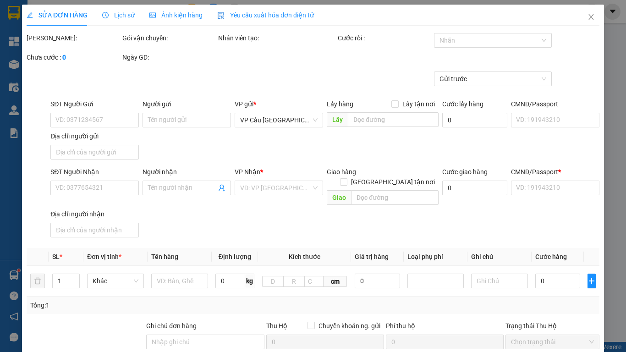
type input "96.000"
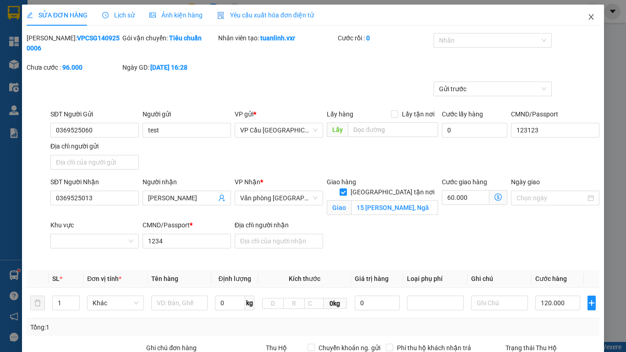
click at [595, 17] on span "Close" at bounding box center [591, 18] width 26 height 26
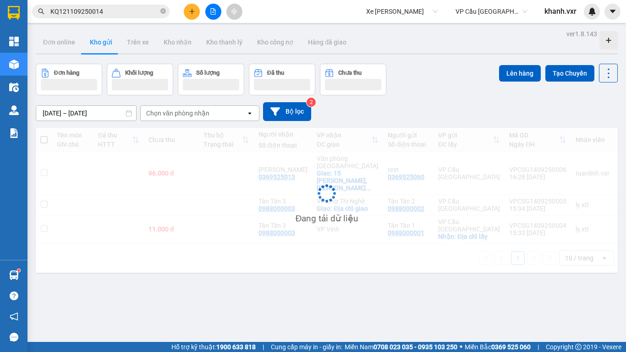
click at [95, 16] on input "KQ121109250014" at bounding box center [104, 11] width 108 height 10
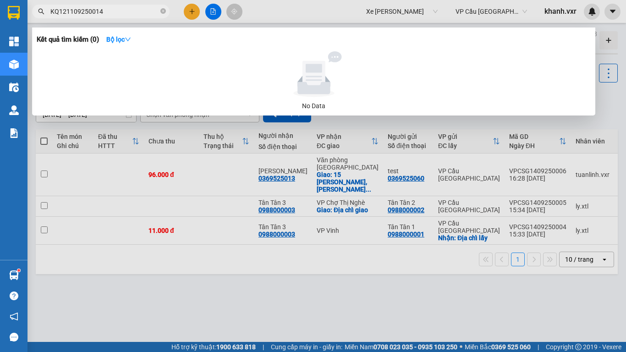
click at [95, 16] on input "KQ121109250014" at bounding box center [104, 11] width 108 height 10
paste input "02"
click at [121, 13] on input "KQ121109250002" at bounding box center [104, 11] width 108 height 10
type input "KQ121109250002"
click at [442, 199] on div at bounding box center [313, 176] width 626 height 352
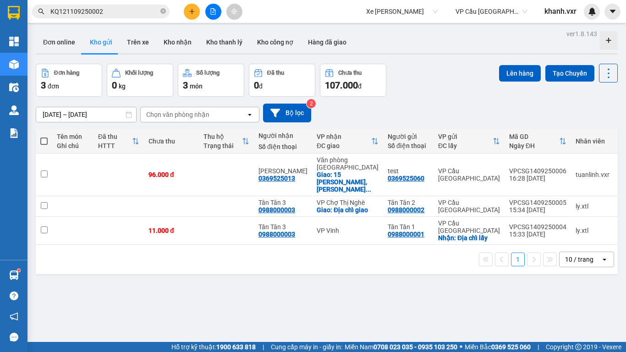
click at [394, 11] on span "Xe [PERSON_NAME]" at bounding box center [401, 12] width 71 height 14
